Goal: Check status: Check status

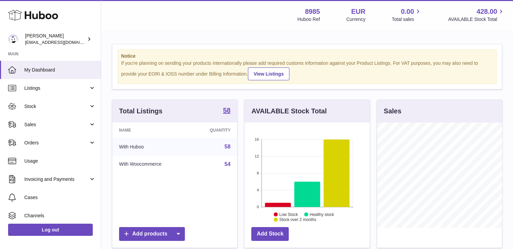
scroll to position [105, 125]
click at [26, 129] on link "Sales" at bounding box center [50, 124] width 101 height 18
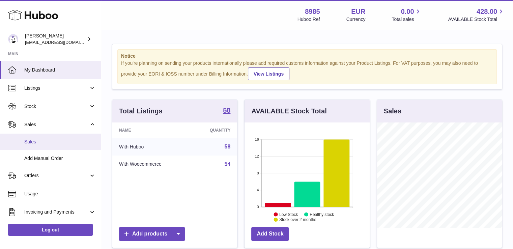
click at [30, 139] on span "Sales" at bounding box center [59, 142] width 71 height 6
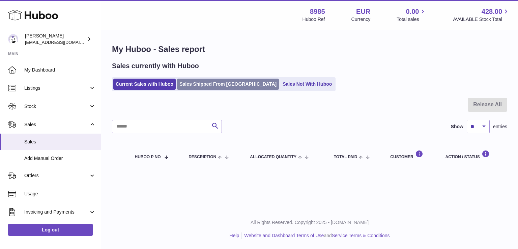
click at [210, 83] on link "Sales Shipped From Huboo" at bounding box center [228, 84] width 102 height 11
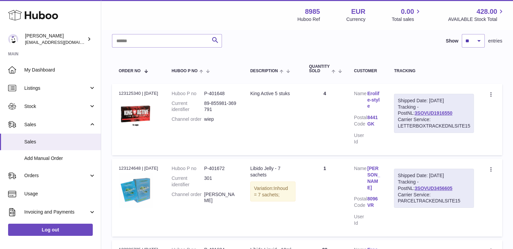
scroll to position [81, 0]
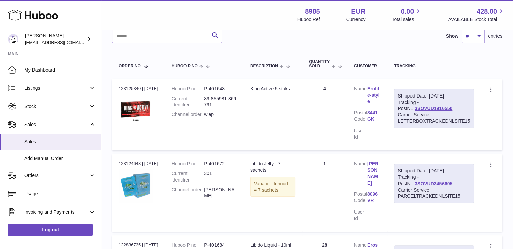
click at [424, 181] on link "3SOVUD3456605" at bounding box center [433, 183] width 38 height 5
click at [423, 108] on link "3SOVUD1916550" at bounding box center [433, 107] width 38 height 5
